Goal: Book appointment/travel/reservation

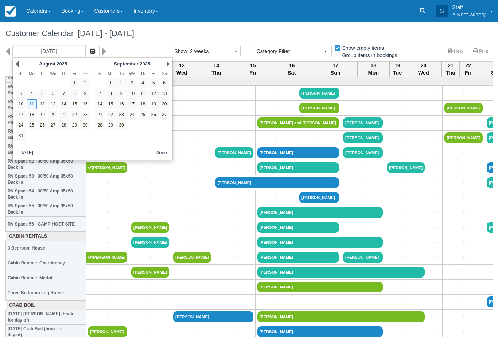
select select
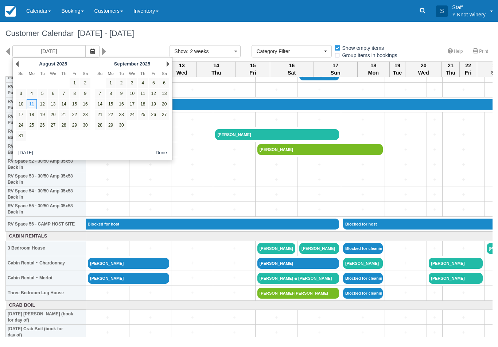
click at [76, 103] on link "15" at bounding box center [75, 104] width 10 height 10
type input "08/15/25"
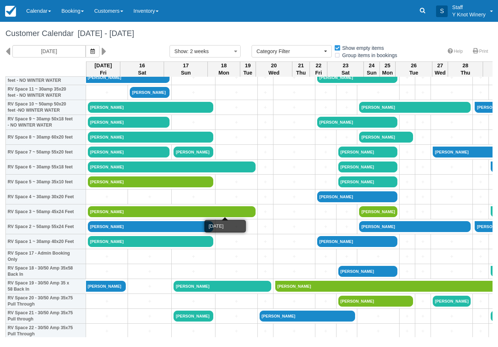
scroll to position [106, 0]
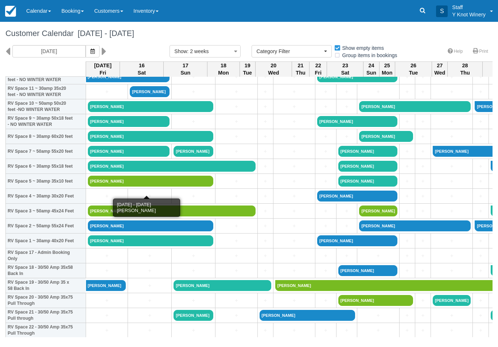
click at [148, 187] on link "[PERSON_NAME]" at bounding box center [150, 181] width 125 height 11
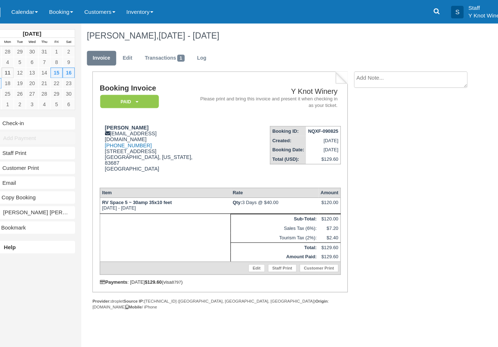
click at [31, 9] on link "Calendar" at bounding box center [38, 11] width 35 height 22
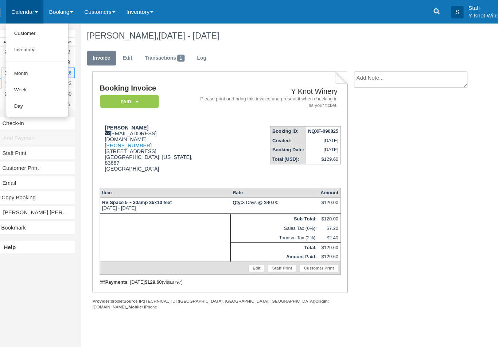
click at [30, 31] on link "Customer" at bounding box center [50, 31] width 58 height 15
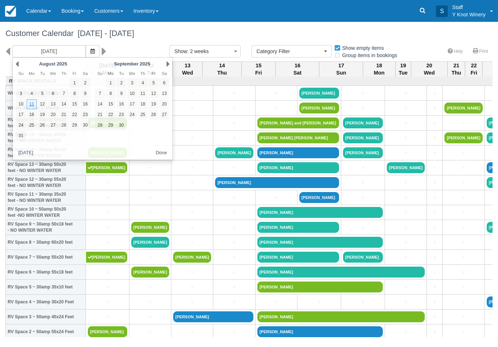
select select
click at [166, 64] on link "Next" at bounding box center [167, 64] width 3 height 6
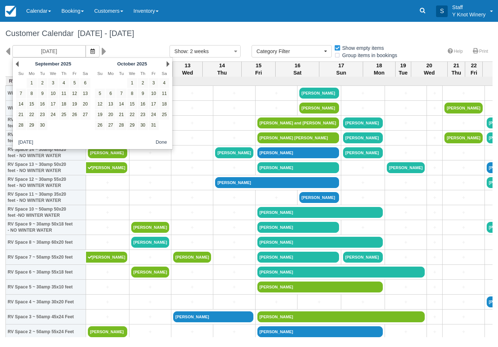
click at [134, 104] on link "15" at bounding box center [132, 104] width 10 height 10
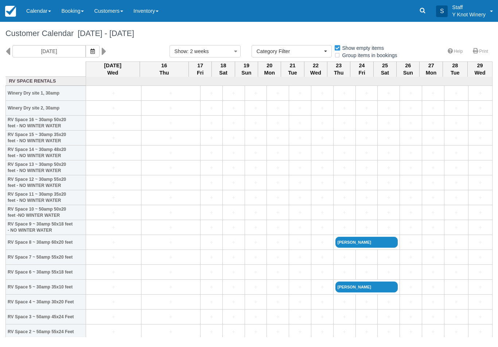
click at [86, 46] on button "button" at bounding box center [93, 51] width 14 height 12
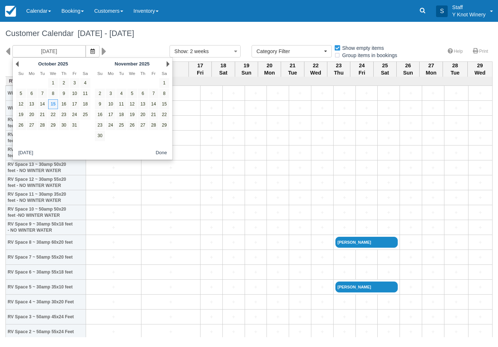
click at [33, 104] on link "13" at bounding box center [32, 104] width 10 height 10
type input "10/13/25"
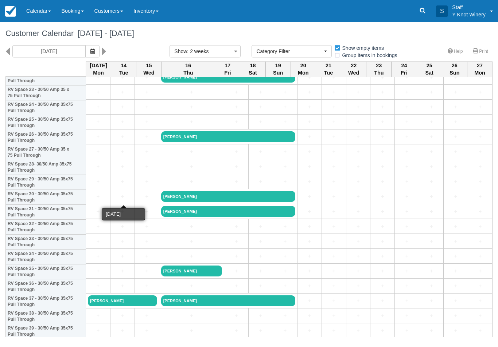
scroll to position [362, 0]
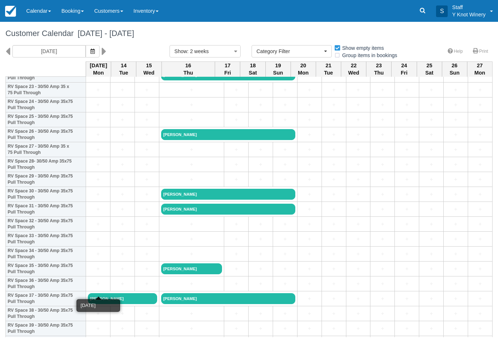
click at [95, 288] on link "+" at bounding box center [98, 284] width 20 height 8
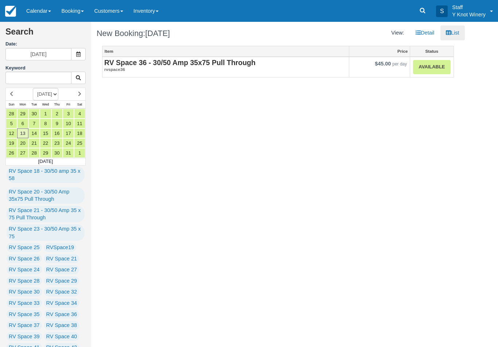
click at [424, 64] on link "Available" at bounding box center [431, 67] width 37 height 14
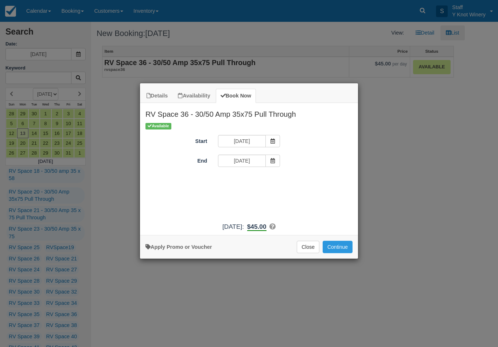
click at [272, 157] on span "Item Modal" at bounding box center [272, 161] width 15 height 12
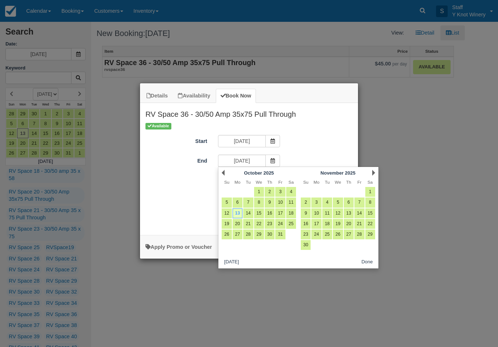
click at [249, 213] on link "14" at bounding box center [248, 214] width 10 height 10
type input "10/14/25"
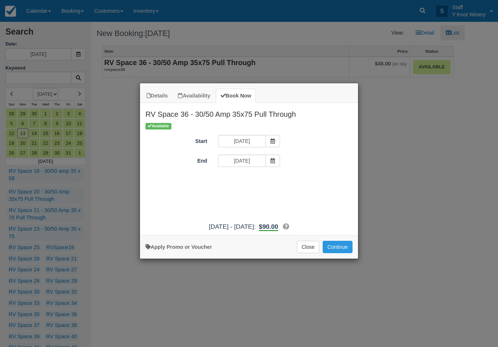
click at [337, 252] on button "Continue" at bounding box center [337, 247] width 30 height 12
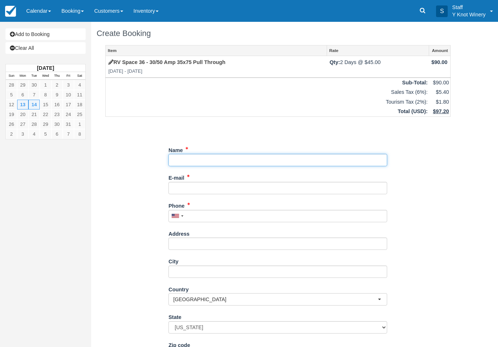
click at [197, 158] on input "Name" at bounding box center [277, 160] width 219 height 12
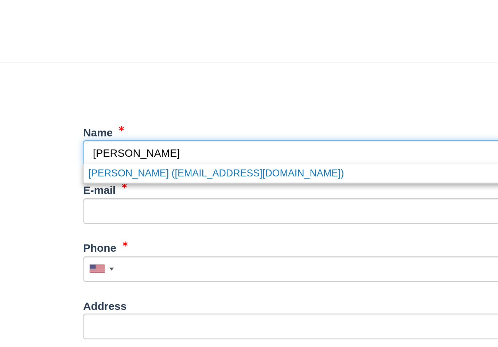
click at [169, 165] on link "Anita Senst (asenst@yahoo.com)" at bounding box center [278, 169] width 218 height 9
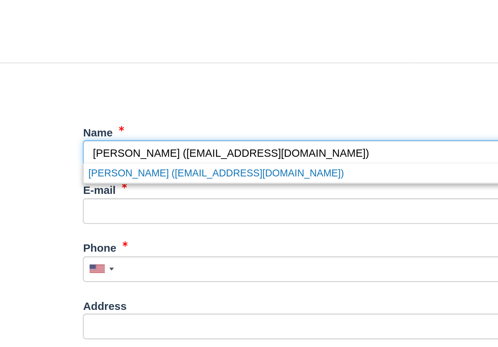
type input "[PERSON_NAME]"
type input "[EMAIL_ADDRESS][DOMAIN_NAME]"
type input "+15102206102"
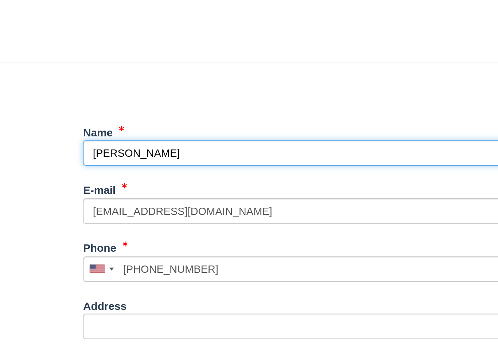
select select "UT"
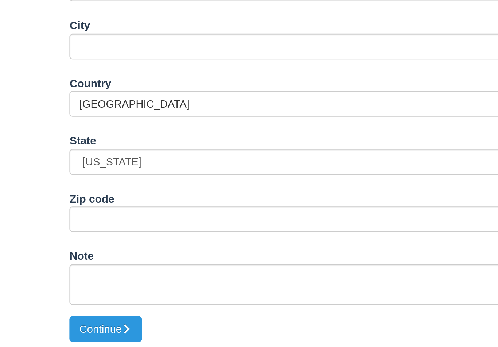
click at [168, 333] on button "Continue" at bounding box center [185, 339] width 35 height 12
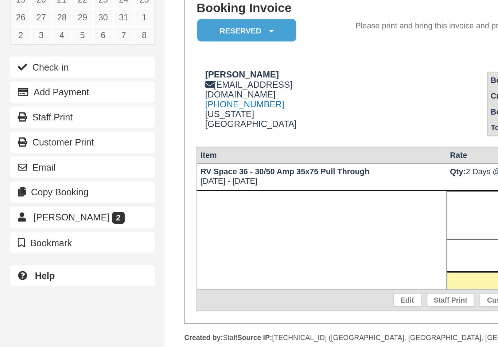
click at [34, 165] on button "Email" at bounding box center [45, 171] width 80 height 12
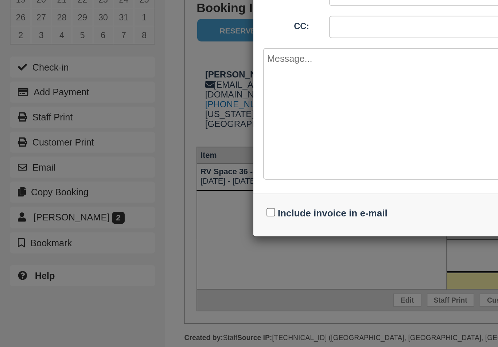
click at [151, 193] on input "Include invoice in e-mail" at bounding box center [149, 195] width 5 height 5
checkbox input "true"
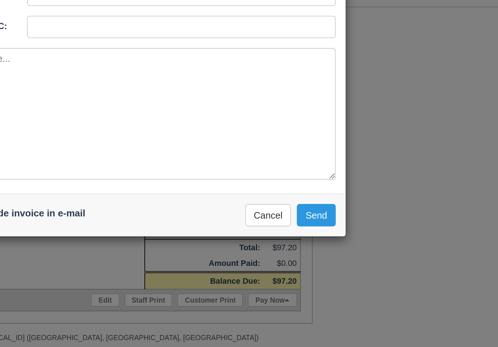
click at [331, 191] on button "Send" at bounding box center [341, 197] width 21 height 12
